Goal: Transaction & Acquisition: Book appointment/travel/reservation

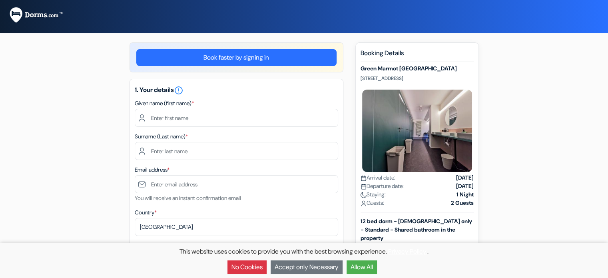
click at [366, 267] on button "Allow All" at bounding box center [362, 267] width 30 height 14
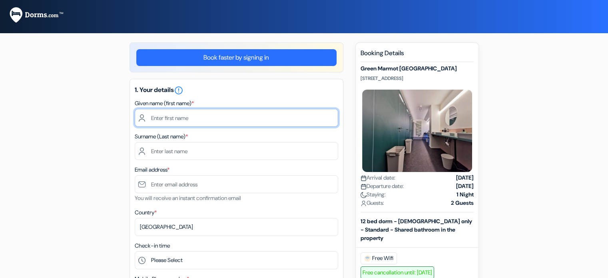
click at [200, 115] on input "text" at bounding box center [236, 118] width 203 height 18
type input "Aleksandra"
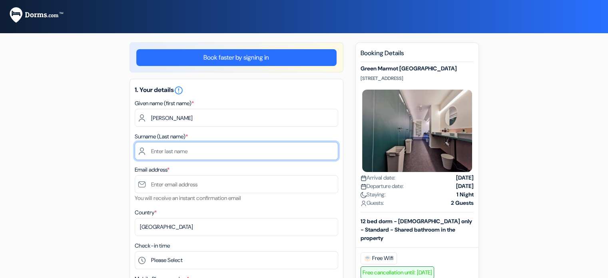
type input "Galijj"
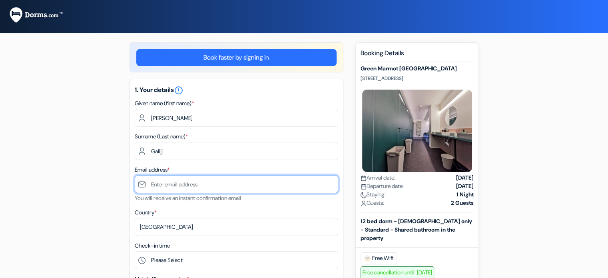
type input "[PERSON_NAME][EMAIL_ADDRESS][DOMAIN_NAME]"
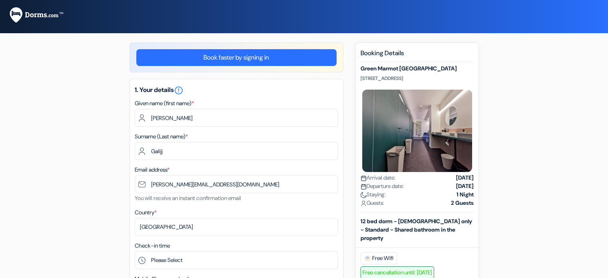
type input "+48799203392"
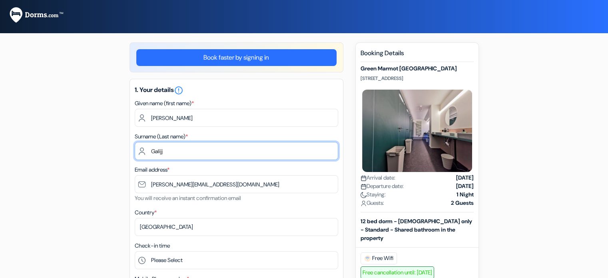
click at [182, 149] on input "Galijj" at bounding box center [236, 151] width 203 height 18
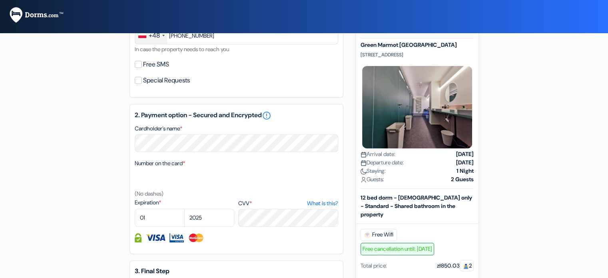
scroll to position [273, 0]
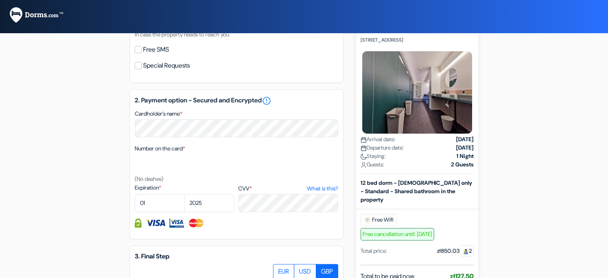
type input "Galij"
select select "03"
select select "2028"
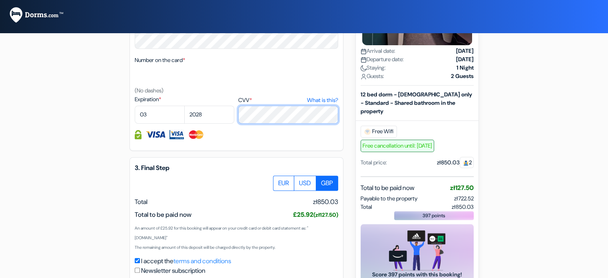
scroll to position [365, 0]
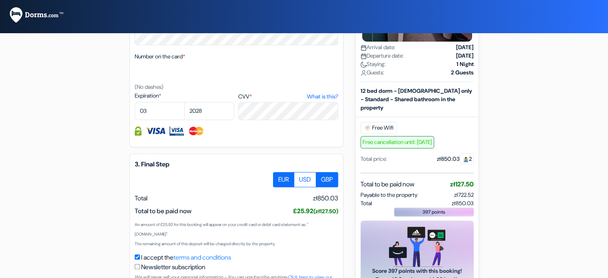
click at [283, 177] on label "EUR" at bounding box center [283, 179] width 21 height 15
click at [279, 177] on input "EUR" at bounding box center [275, 174] width 5 height 5
radio input "true"
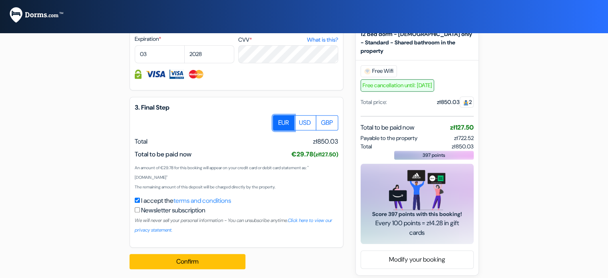
scroll to position [427, 0]
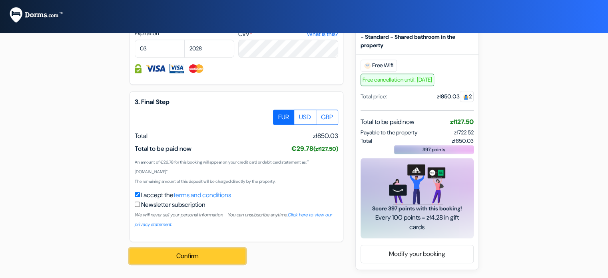
click at [209, 257] on button "Confirm Loading..." at bounding box center [188, 255] width 116 height 15
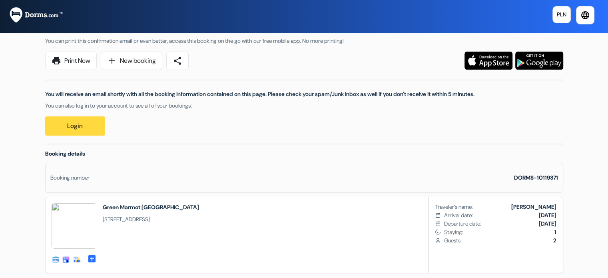
scroll to position [45, 0]
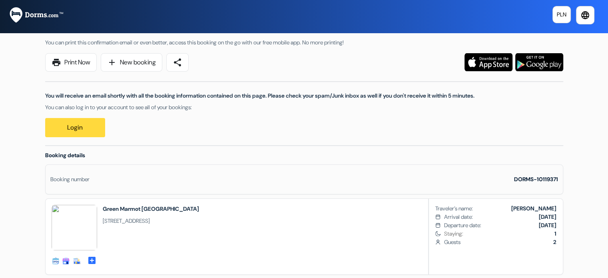
click at [80, 177] on div "Booking number" at bounding box center [69, 179] width 39 height 8
click at [89, 255] on span "add_box" at bounding box center [92, 259] width 10 height 8
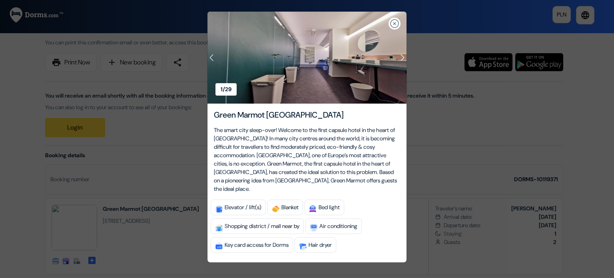
click at [395, 22] on img "button" at bounding box center [395, 24] width 10 height 10
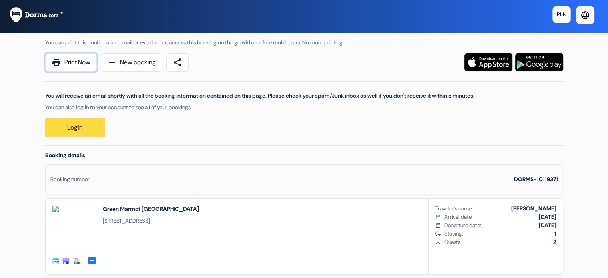
click at [80, 67] on link "print Print Now" at bounding box center [71, 62] width 52 height 18
